Goal: Transaction & Acquisition: Purchase product/service

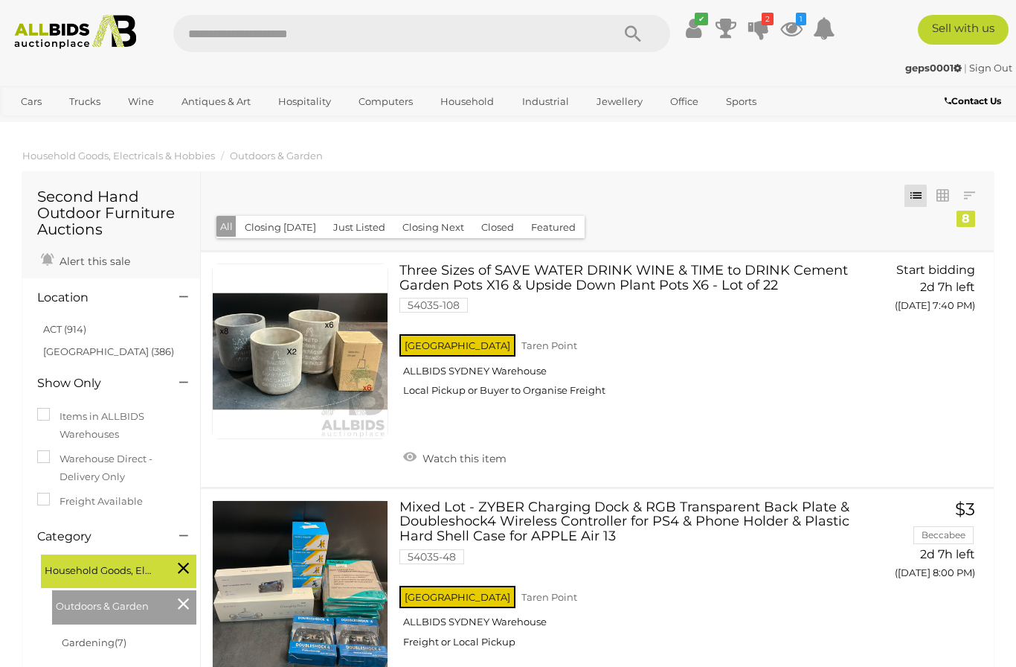
scroll to position [95, 0]
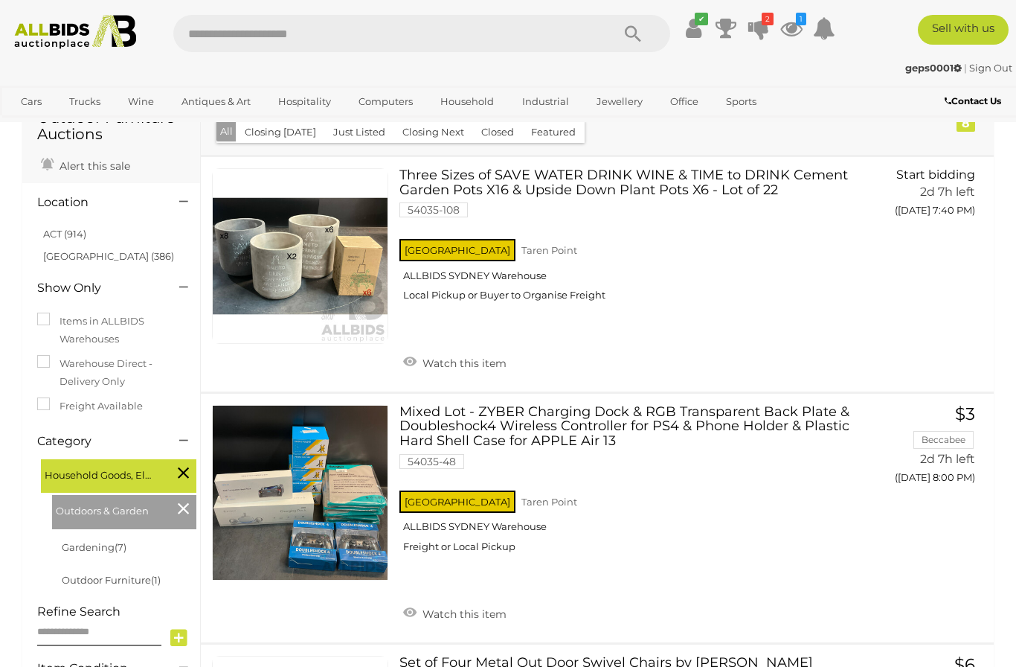
click at [61, 229] on link "ACT (914)" at bounding box center [64, 234] width 43 height 12
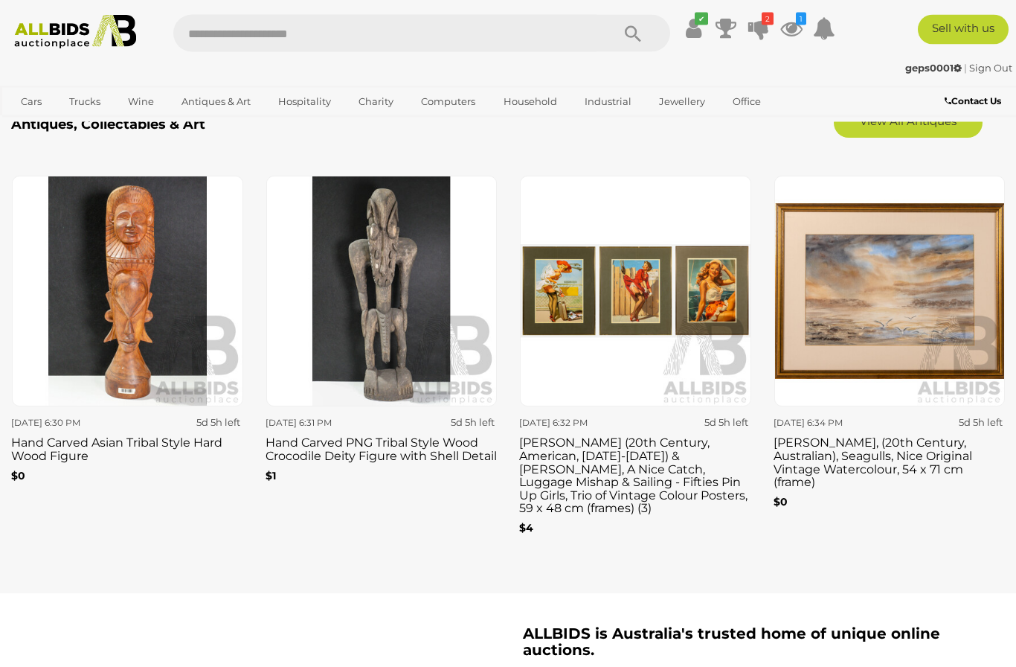
scroll to position [2202, 0]
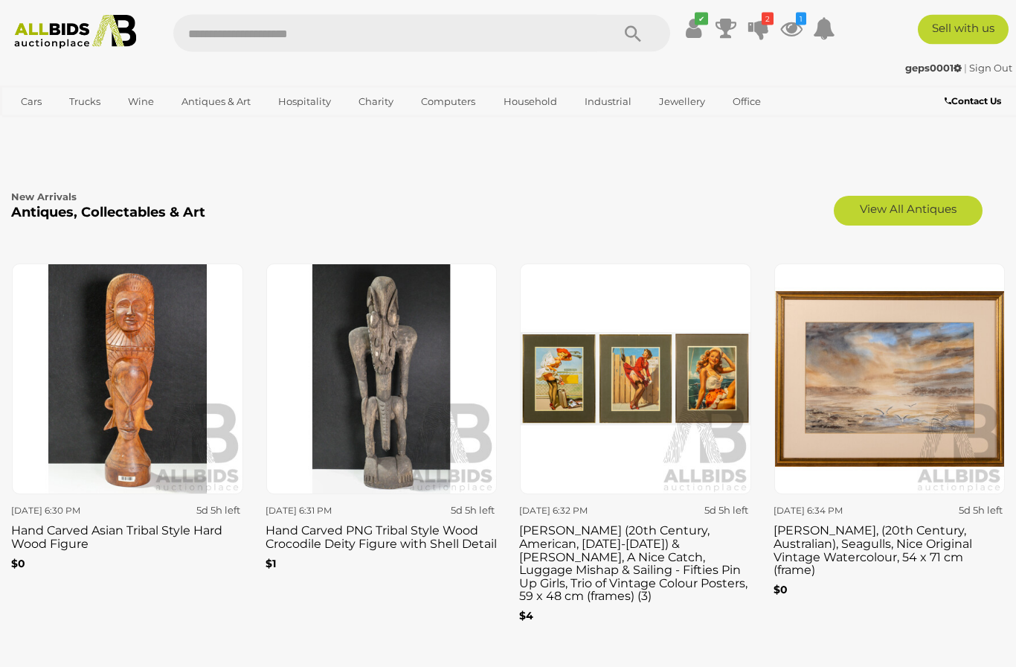
click at [562, 578] on h3 "[PERSON_NAME] (20th Century, American, [DATE]-[DATE]) & [PERSON_NAME], A Nice C…" at bounding box center [635, 562] width 232 height 83
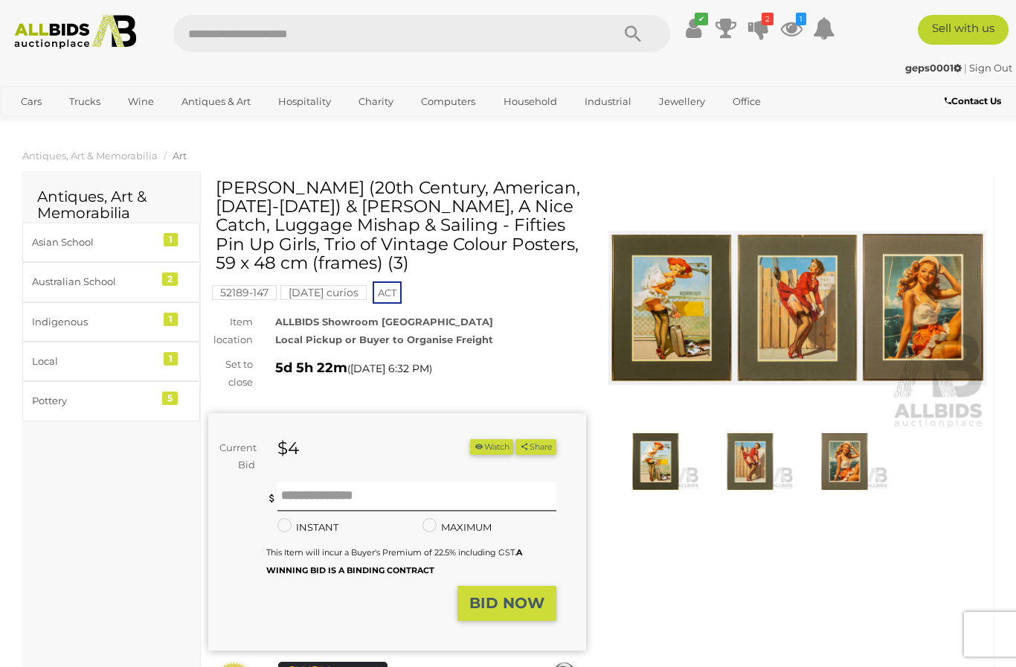
click at [186, 150] on span "Art" at bounding box center [180, 156] width 14 height 12
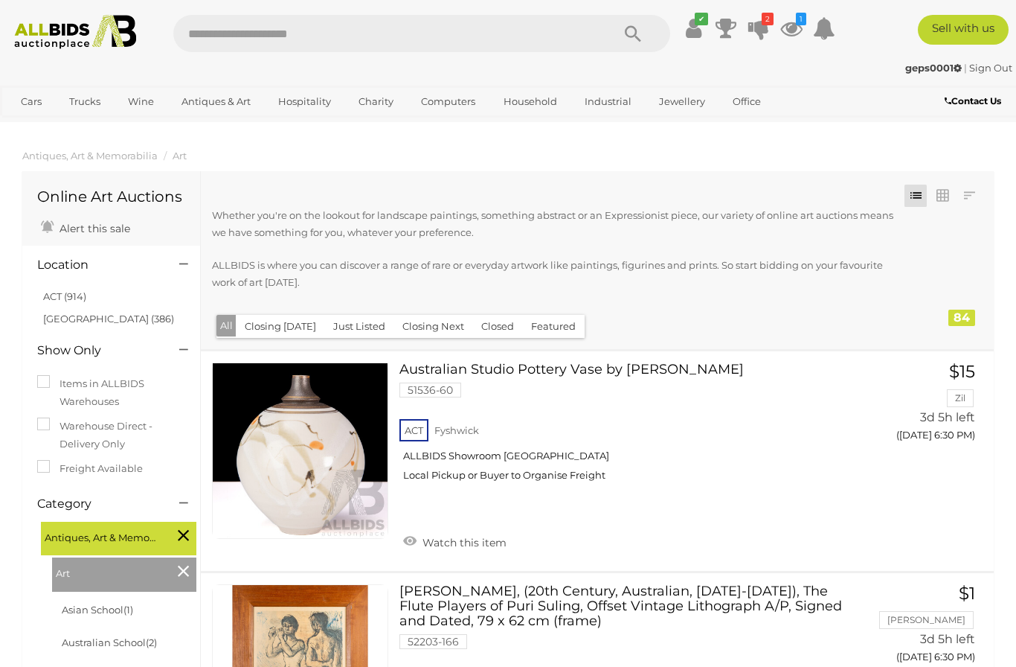
click at [64, 291] on link "ACT (914)" at bounding box center [64, 296] width 43 height 12
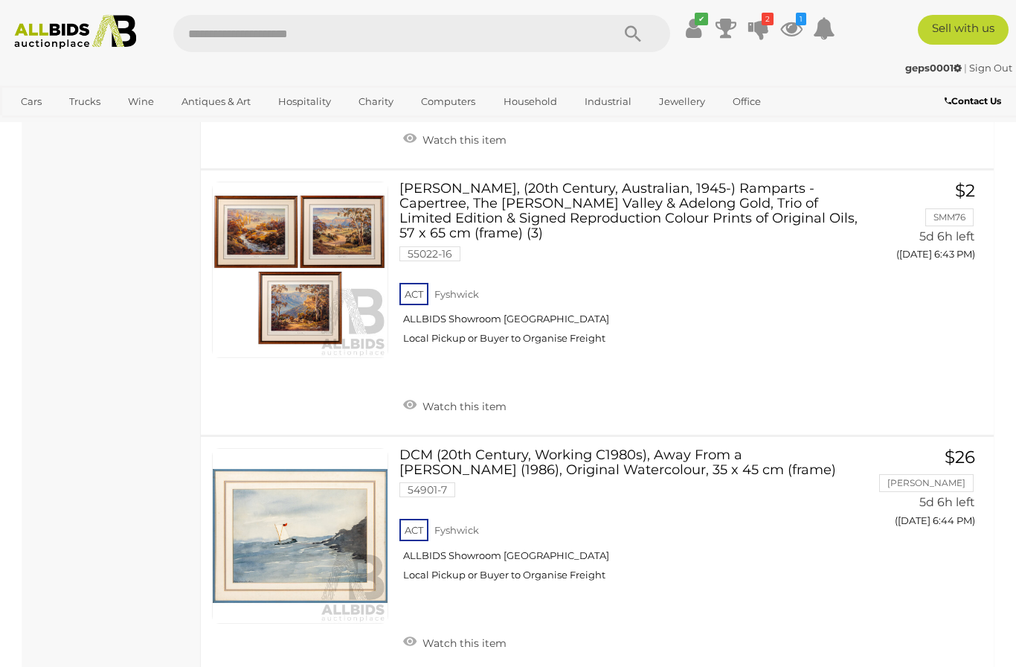
scroll to position [12038, 0]
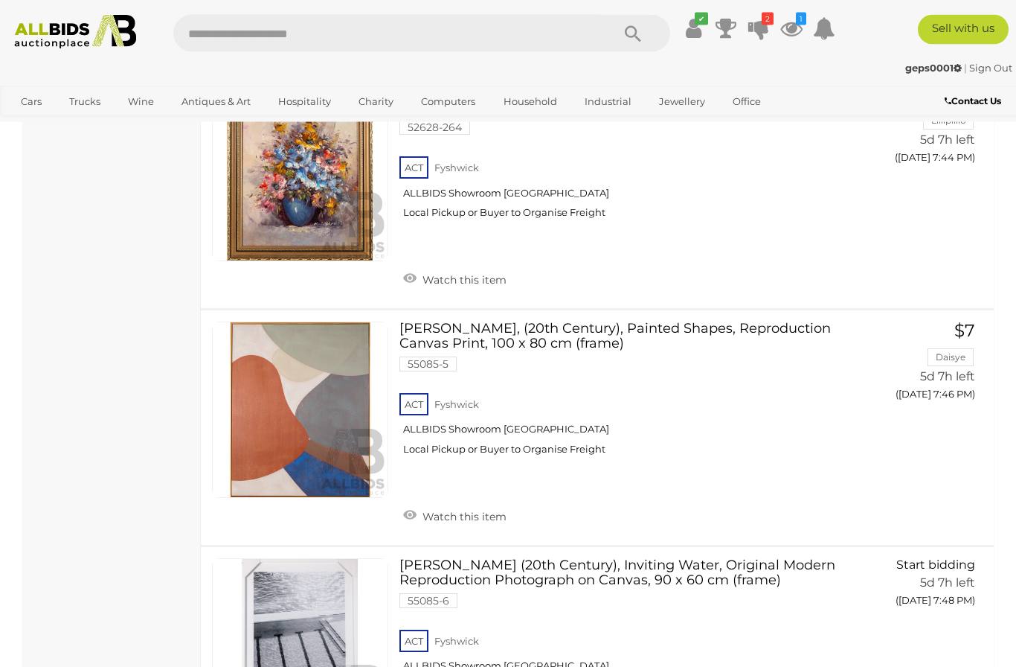
scroll to position [7360, 0]
